Goal: Information Seeking & Learning: Learn about a topic

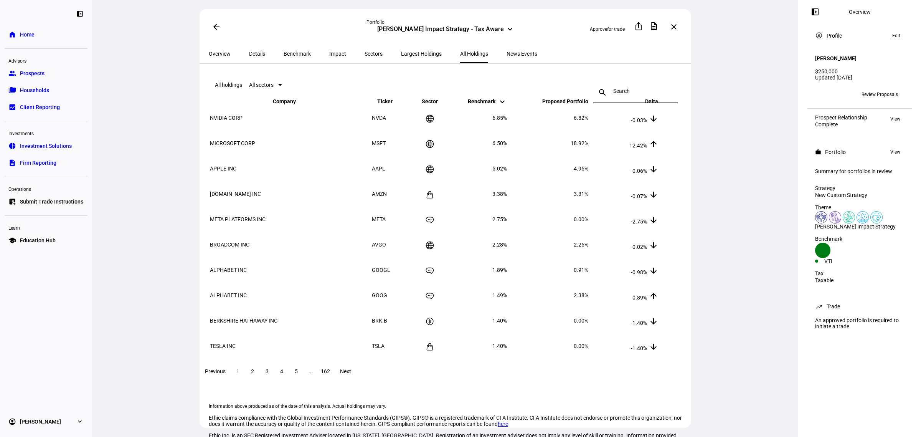
click at [678, 27] on mat-icon "close" at bounding box center [674, 26] width 9 height 9
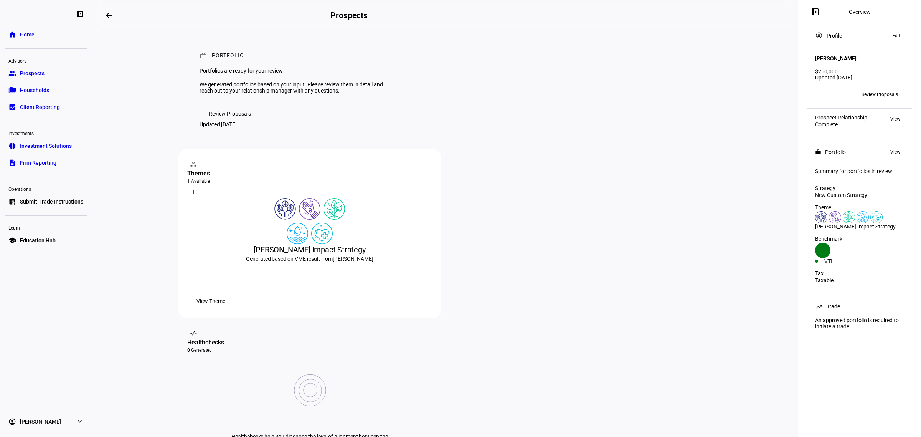
click at [237, 121] on span "Review Proposals" at bounding box center [230, 113] width 42 height 15
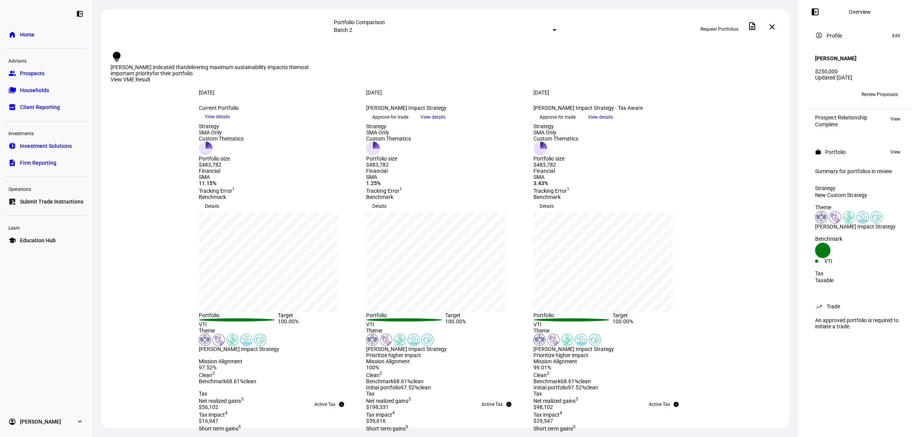
click at [613, 123] on span "View details" at bounding box center [600, 117] width 25 height 12
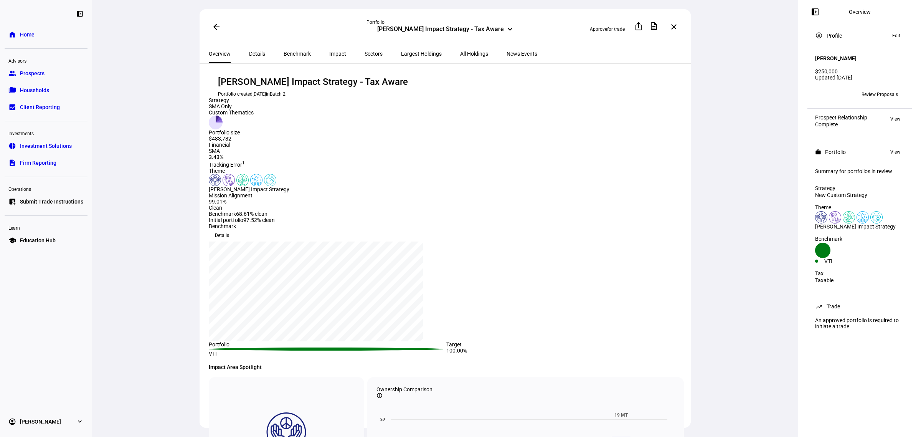
click at [460, 56] on span "All Holdings" at bounding box center [474, 54] width 28 height 18
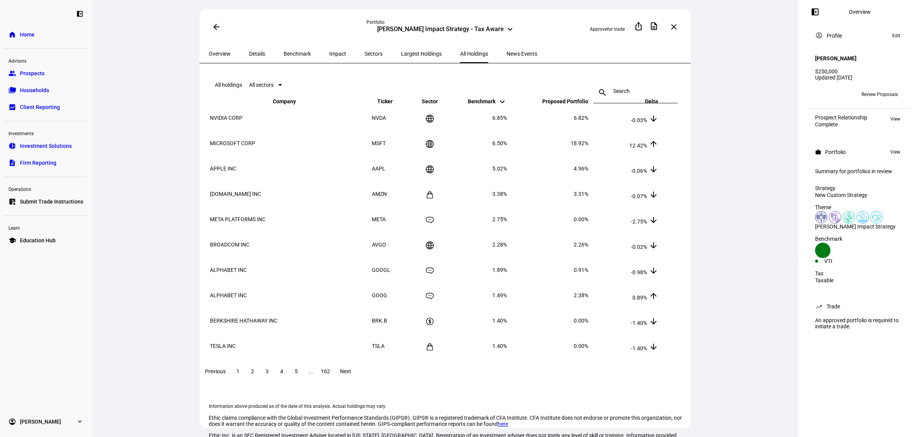
click at [677, 23] on mat-icon "close" at bounding box center [674, 26] width 9 height 9
